Goal: Information Seeking & Learning: Learn about a topic

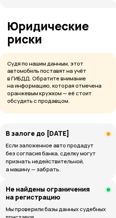
scroll to position [687, 0]
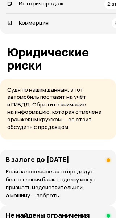
drag, startPoint x: 267, startPoint y: 217, endPoint x: 274, endPoint y: 219, distance: 6.7
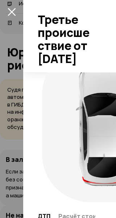
scroll to position [31, 0]
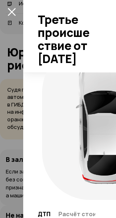
click at [115, 210] on span "Расчёт стоимости ремонта" at bounding box center [100, 213] width 84 height 7
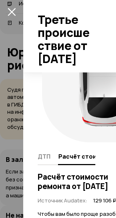
scroll to position [12, 0]
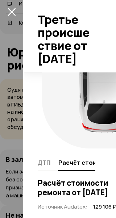
scroll to position [37, 0]
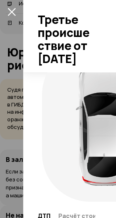
scroll to position [31, 0]
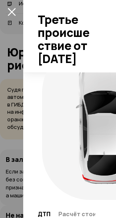
click at [16, 10] on icon "закрыть" at bounding box center [12, 12] width 8 height 8
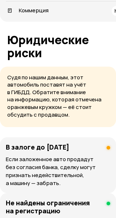
scroll to position [651, 0]
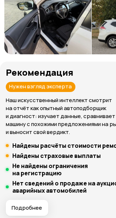
scroll to position [72, 0]
